Goal: Check status: Check status

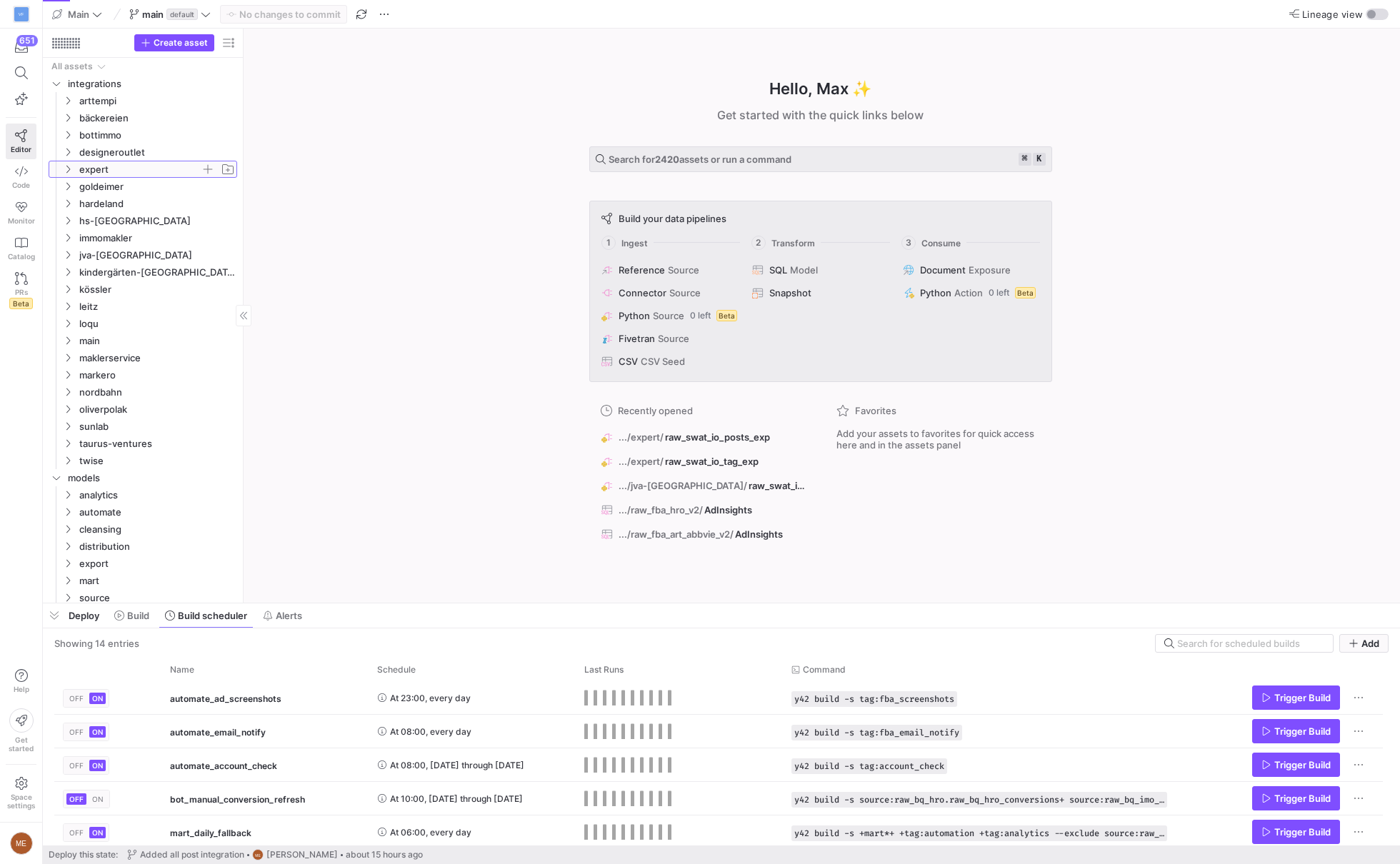
click at [65, 166] on icon "Press SPACE to select this row." at bounding box center [67, 169] width 10 height 8
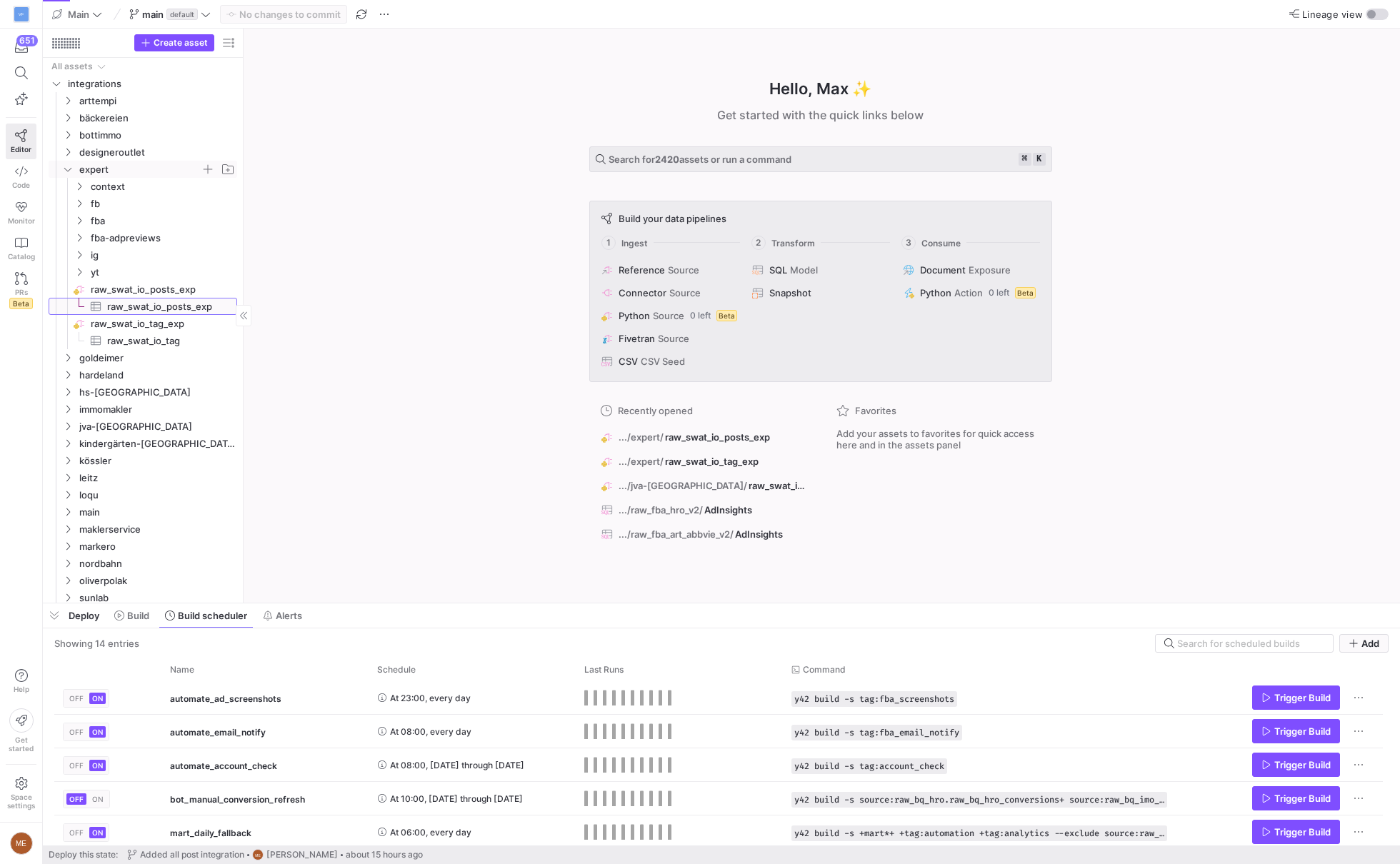
click at [107, 305] on span "raw_swat_io_posts_exp​​​​​​​​​" at bounding box center [163, 306] width 148 height 16
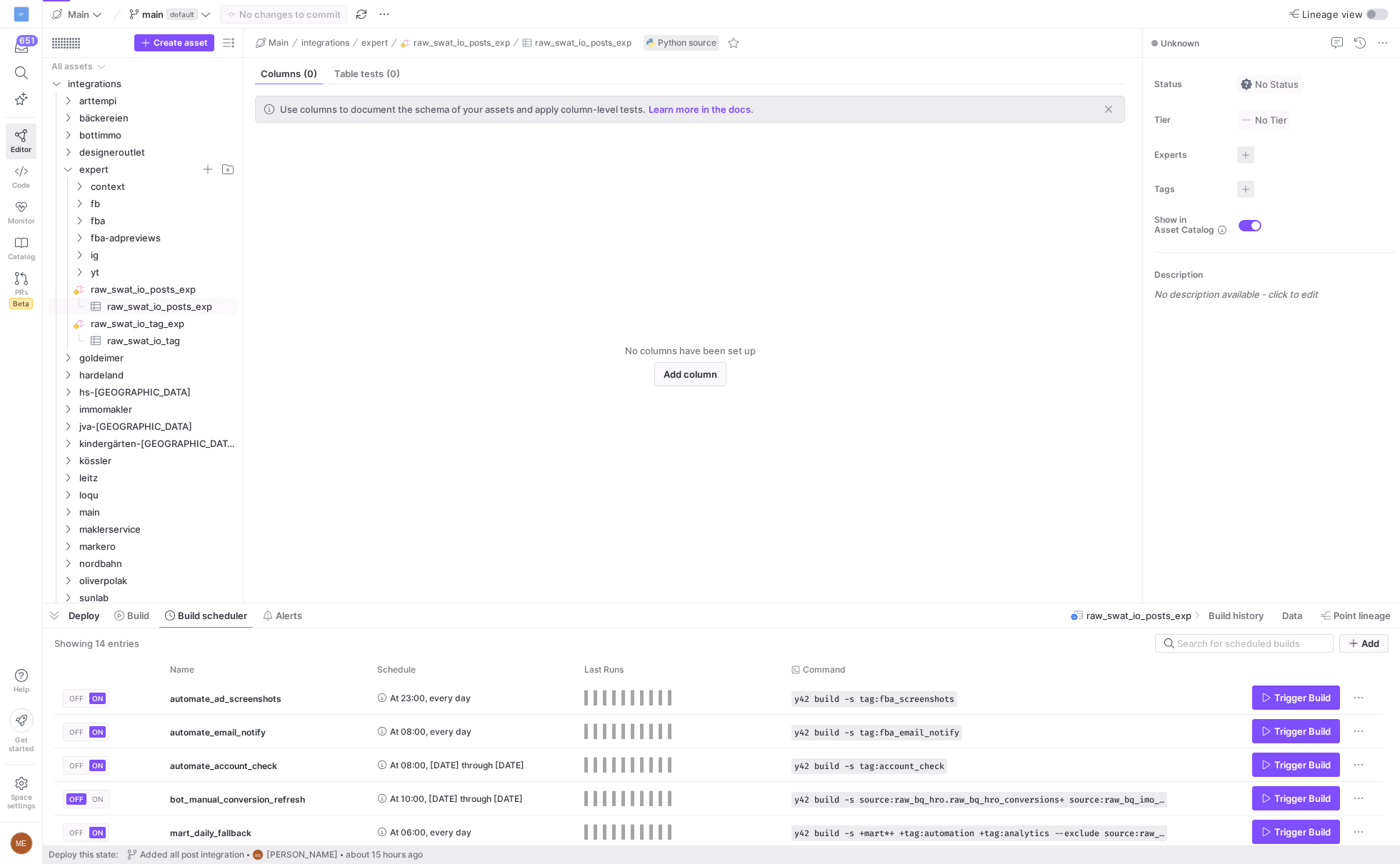
click at [1257, 620] on span "Build history" at bounding box center [1236, 615] width 55 height 11
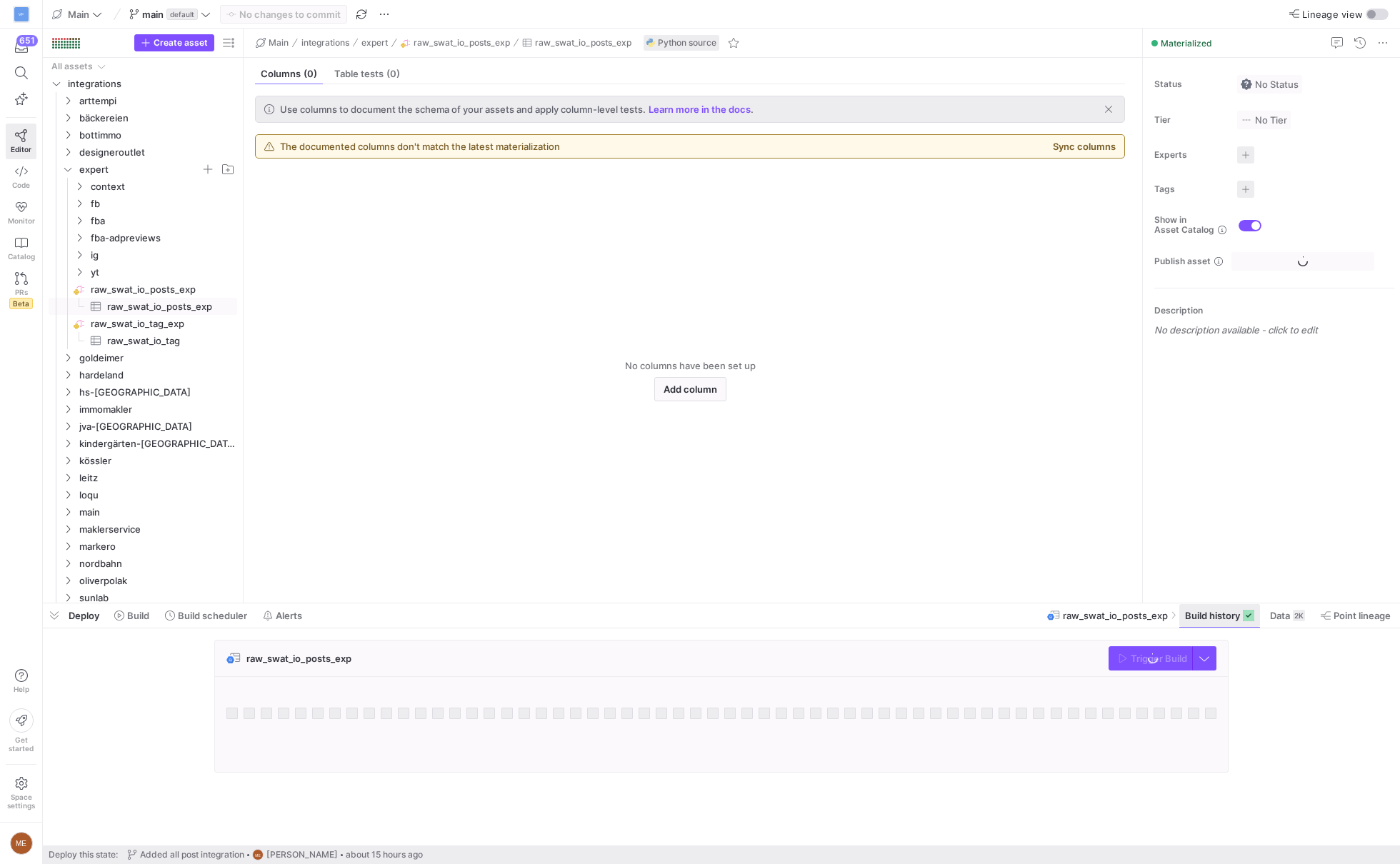
click at [1213, 614] on span "Build history" at bounding box center [1213, 615] width 55 height 11
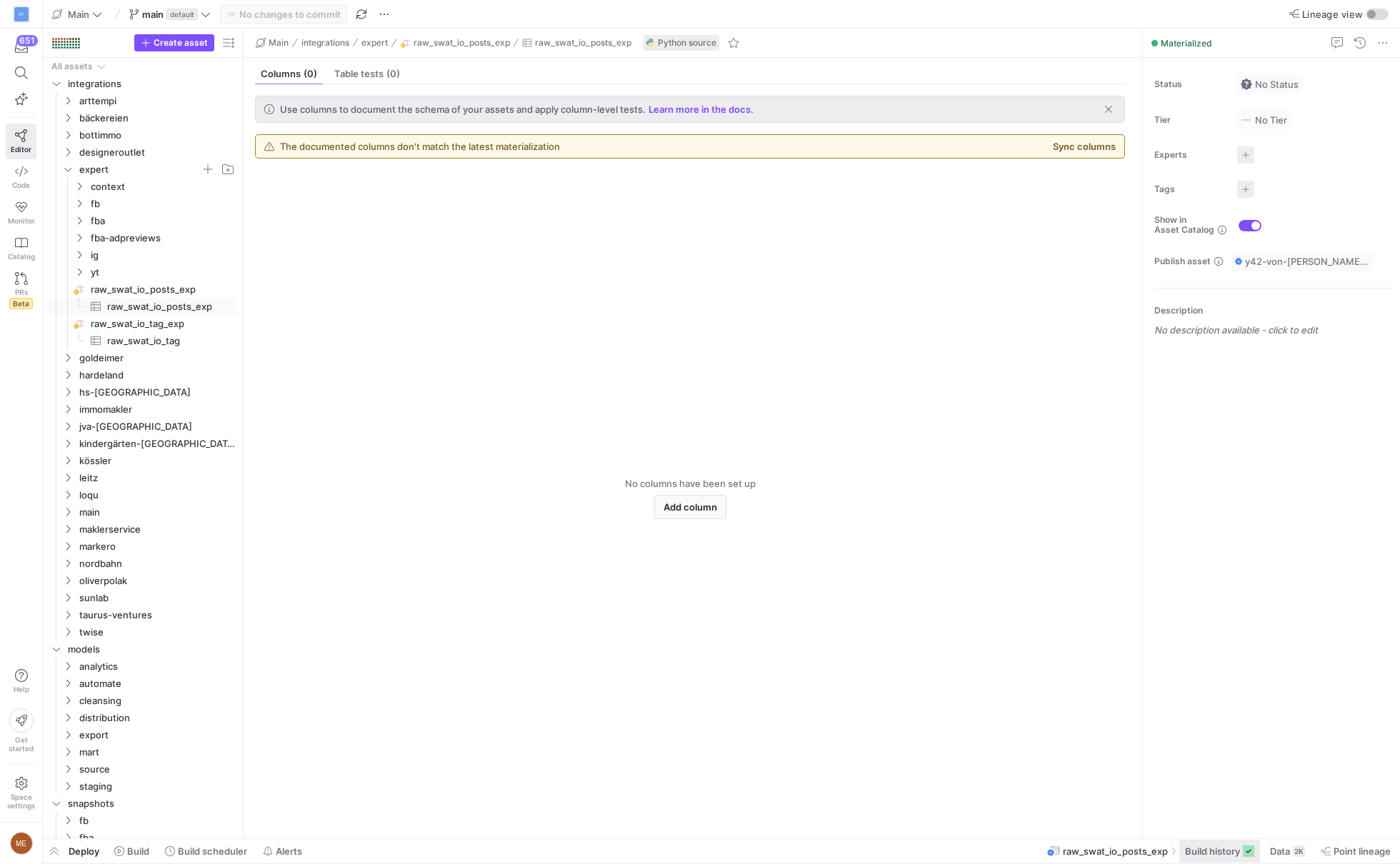
click at [1223, 855] on span "Build history" at bounding box center [1213, 851] width 55 height 11
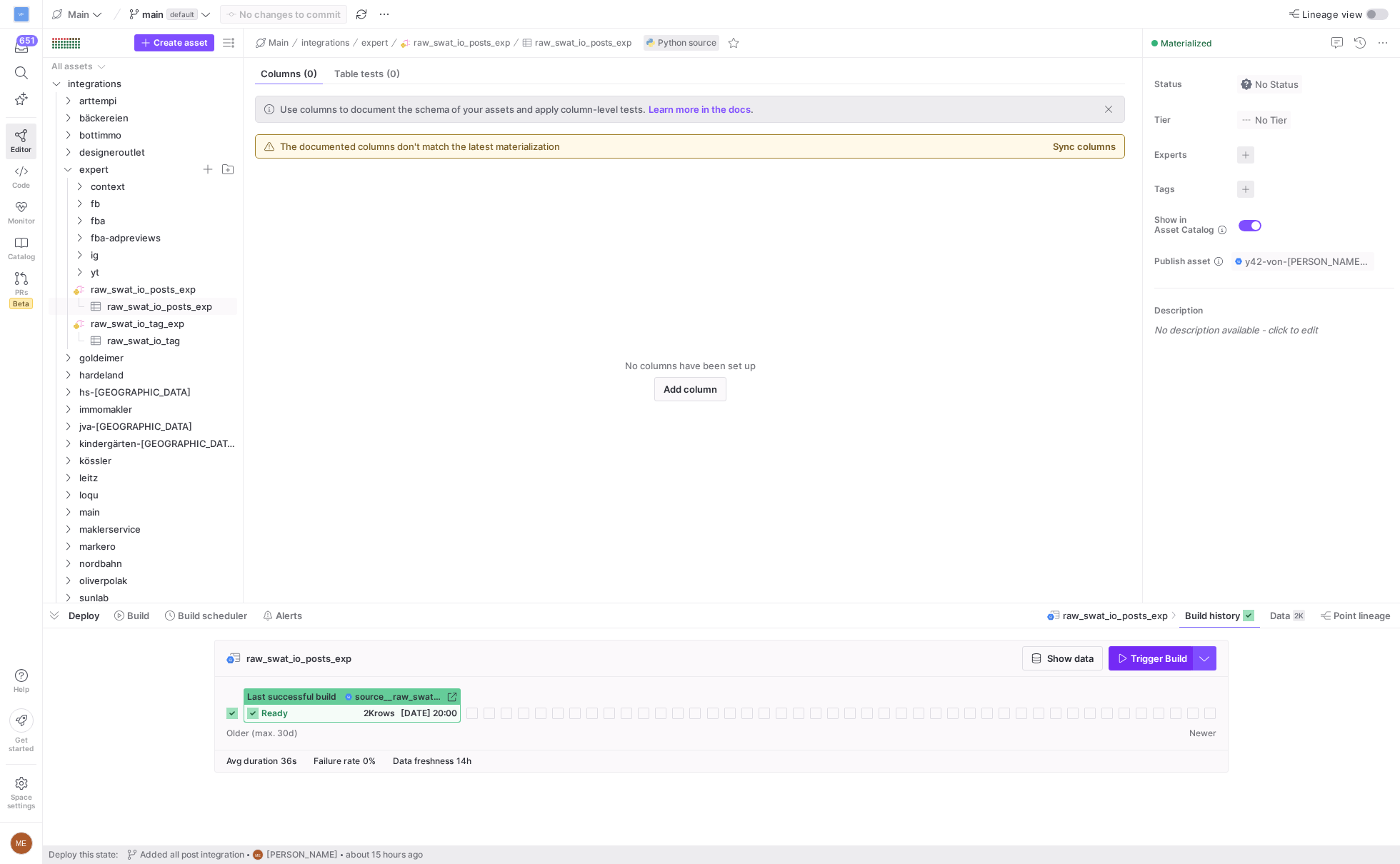
click at [1178, 657] on span "Trigger Build" at bounding box center [1159, 658] width 57 height 11
click at [1279, 658] on div "raw_swat_io_posts_exp Show data Trigger Build Last successful build source__raw…" at bounding box center [719, 711] width 1352 height 141
